Goal: Task Accomplishment & Management: Complete application form

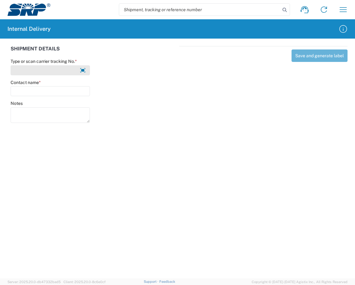
click at [67, 69] on input "Type or scan carrier tracking No. *" at bounding box center [50, 70] width 79 height 10
type input "s"
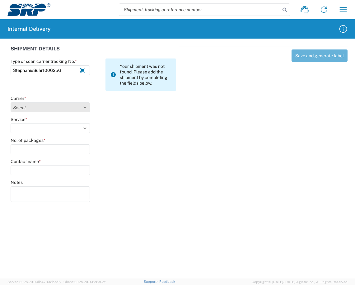
type input "StephanieSuhr100625G"
click at [83, 109] on select "Select Amazon Logistics ATI Trucking BC Dimerco Logistics Empire Southwest FedE…" at bounding box center [50, 107] width 79 height 10
select select "18713"
click at [11, 102] on select "Select Amazon Logistics ATI Trucking BC Dimerco Logistics Empire Southwest FedE…" at bounding box center [50, 107] width 79 height 10
click at [88, 128] on select "Select Ground Inter-Office" at bounding box center [50, 128] width 79 height 10
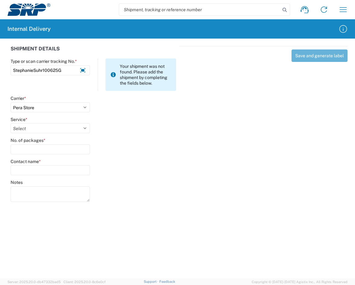
select select "35763"
click at [11, 123] on select "Select Ground Inter-Office" at bounding box center [50, 128] width 79 height 10
click at [40, 152] on input "No. of packages *" at bounding box center [50, 149] width 79 height 10
type input "1"
click at [40, 168] on input "Contact name *" at bounding box center [50, 170] width 79 height 10
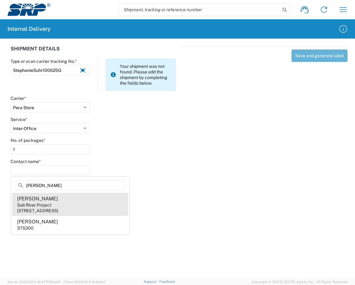
type input "[PERSON_NAME]"
click at [30, 214] on agx-address-suggestion-item "[PERSON_NAME] Salt River Project [STREET_ADDRESS]" at bounding box center [70, 204] width 116 height 23
type input "[PERSON_NAME]"
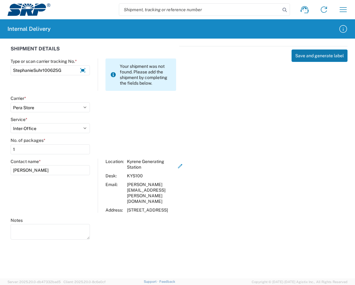
click at [328, 53] on button "Save and generate label" at bounding box center [320, 56] width 56 height 12
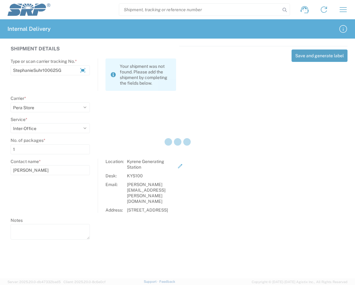
select select
